Goal: Find specific page/section: Find specific page/section

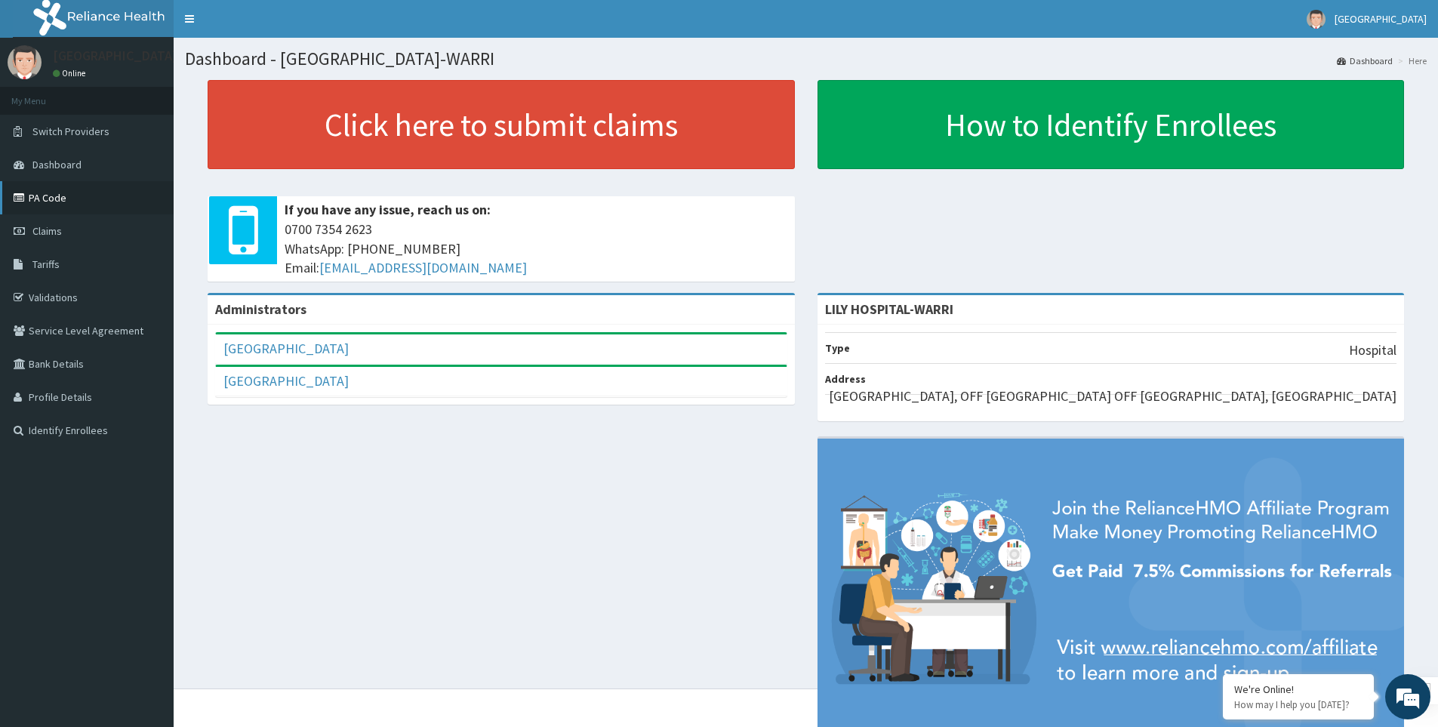
click at [65, 199] on link "PA Code" at bounding box center [87, 197] width 174 height 33
